Goal: Information Seeking & Learning: Compare options

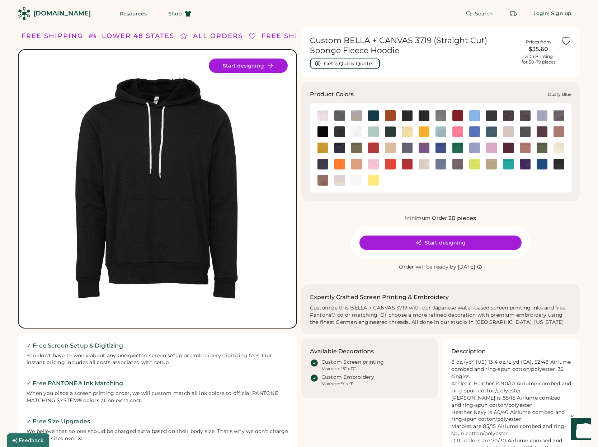
click at [375, 134] on img at bounding box center [373, 131] width 11 height 11
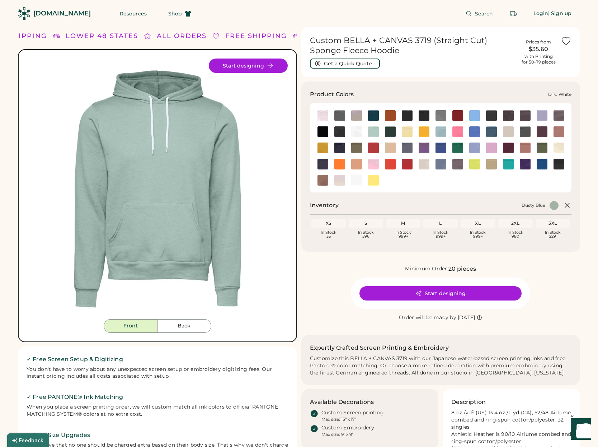
click at [356, 134] on img at bounding box center [356, 131] width 11 height 11
click at [372, 117] on img at bounding box center [373, 115] width 11 height 11
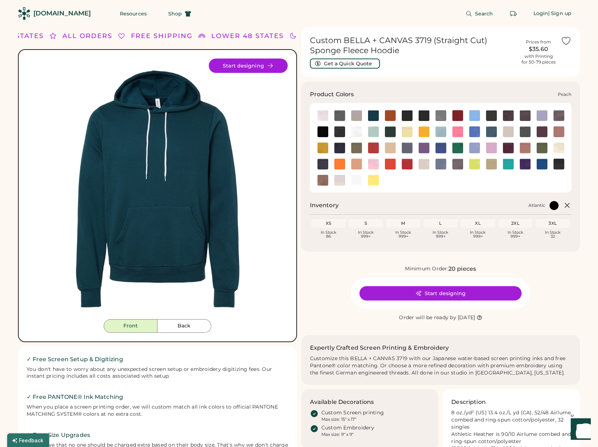
click at [358, 165] on img at bounding box center [356, 164] width 11 height 11
click at [377, 164] on img at bounding box center [373, 164] width 11 height 11
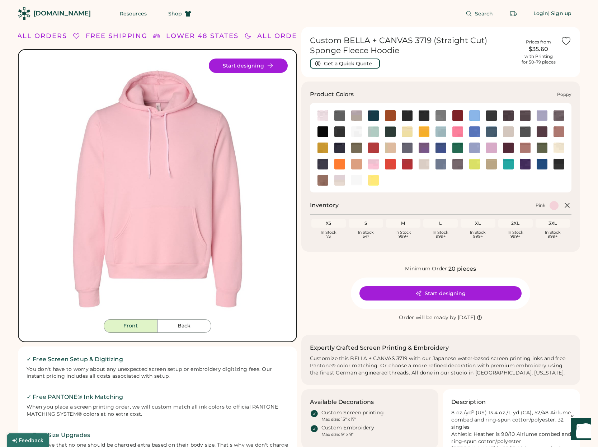
click at [389, 164] on img at bounding box center [390, 164] width 11 height 11
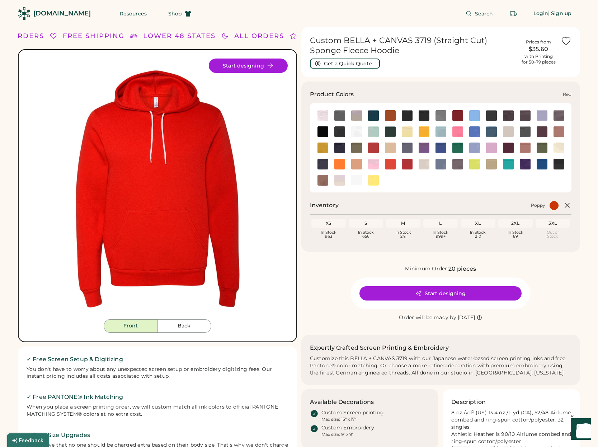
click at [407, 163] on img at bounding box center [407, 164] width 11 height 11
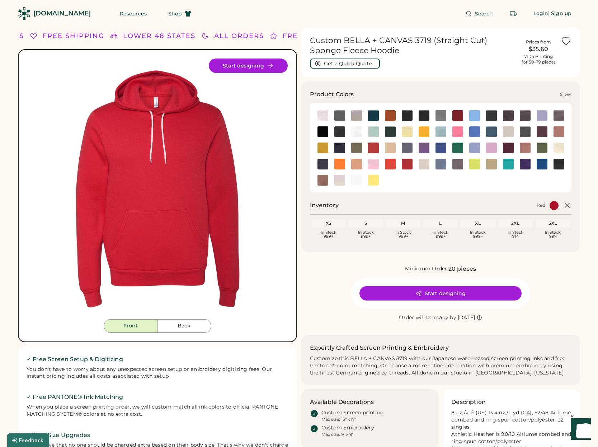
click at [426, 163] on img at bounding box center [424, 164] width 11 height 11
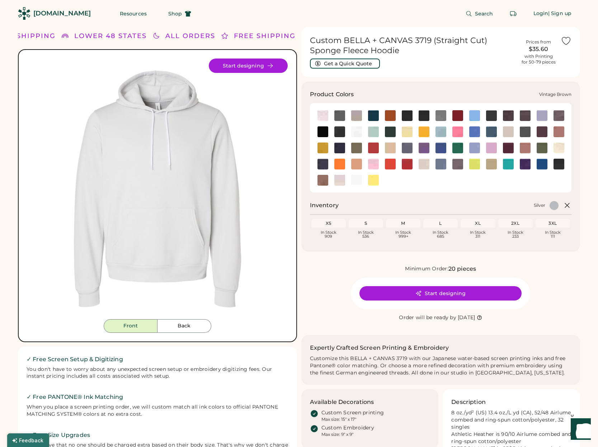
click at [320, 182] on img at bounding box center [323, 180] width 11 height 11
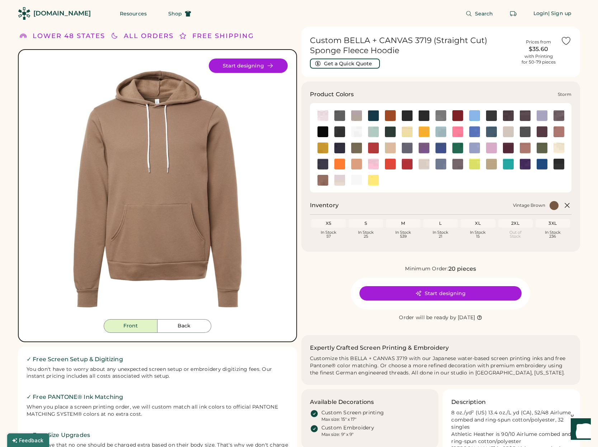
click at [454, 167] on img at bounding box center [458, 164] width 11 height 11
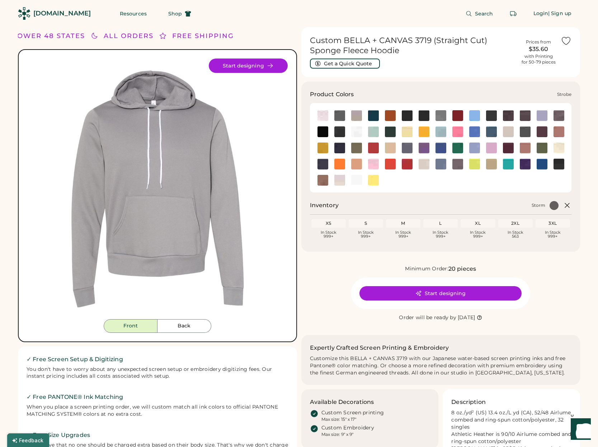
click at [476, 165] on img at bounding box center [475, 164] width 11 height 11
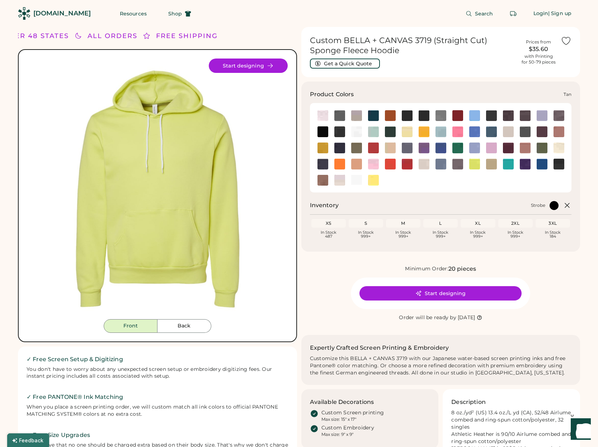
click at [493, 165] on img at bounding box center [491, 164] width 11 height 11
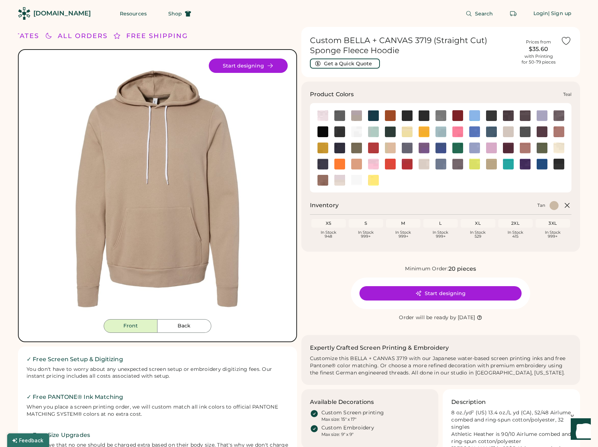
click at [506, 166] on img at bounding box center [508, 164] width 11 height 11
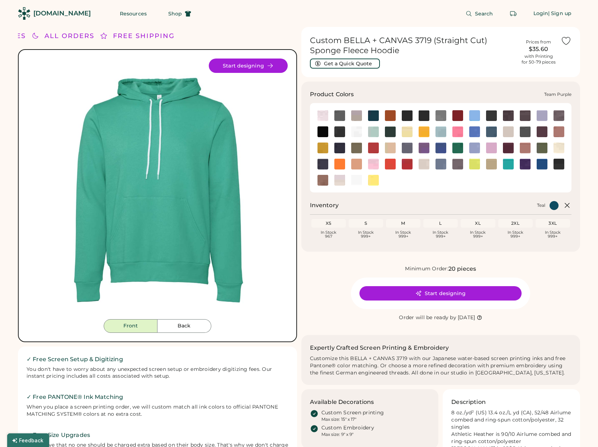
click at [522, 165] on img at bounding box center [525, 164] width 11 height 11
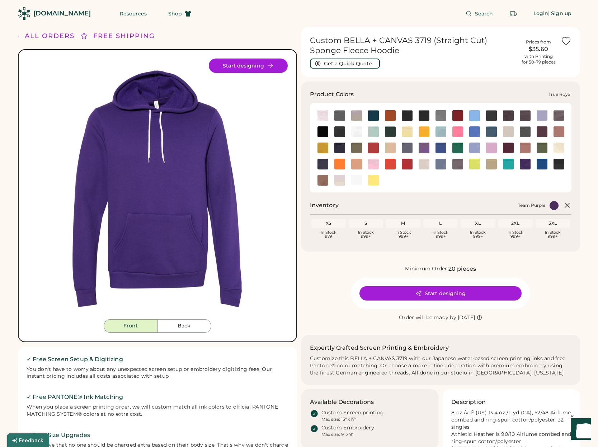
click at [547, 165] on img at bounding box center [542, 164] width 11 height 11
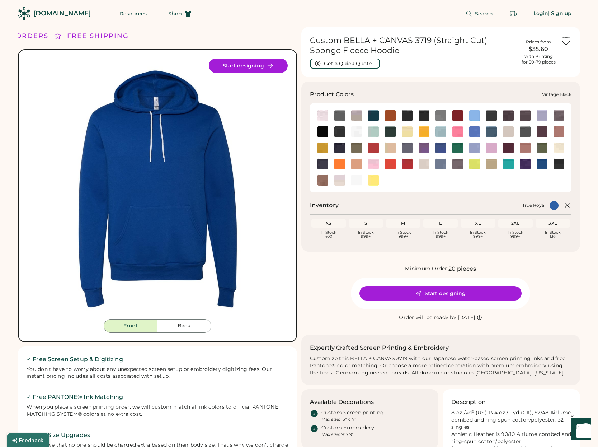
click at [559, 164] on img at bounding box center [559, 164] width 11 height 11
